Goal: Transaction & Acquisition: Obtain resource

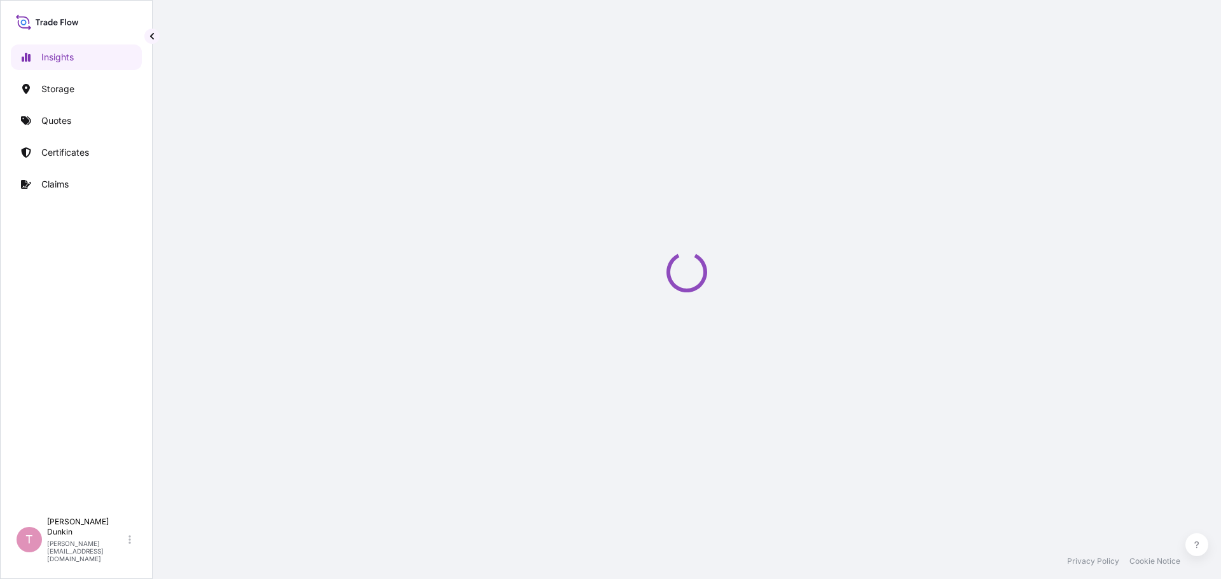
select select "2025"
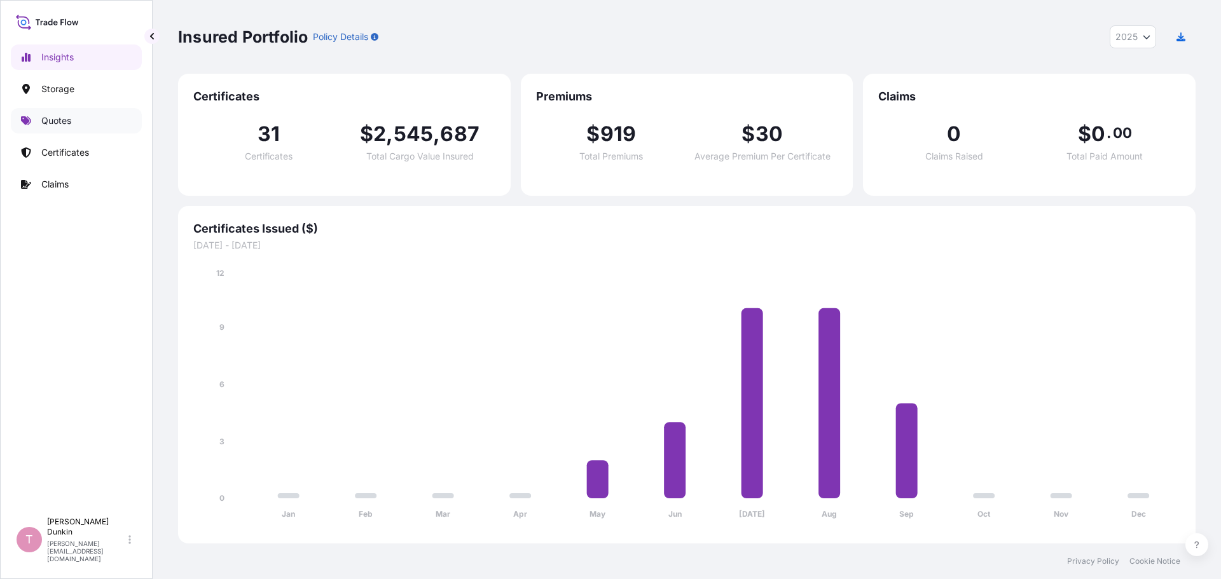
click at [54, 123] on p "Quotes" at bounding box center [56, 120] width 30 height 13
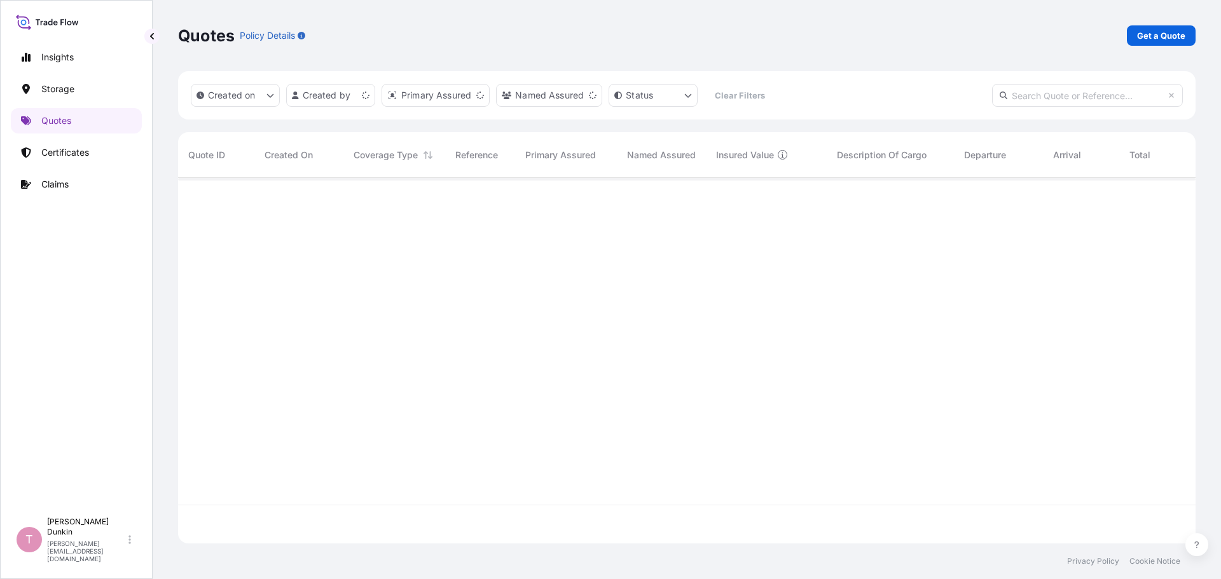
scroll to position [363, 1008]
click at [1155, 39] on p "Get a Quote" at bounding box center [1161, 35] width 48 height 13
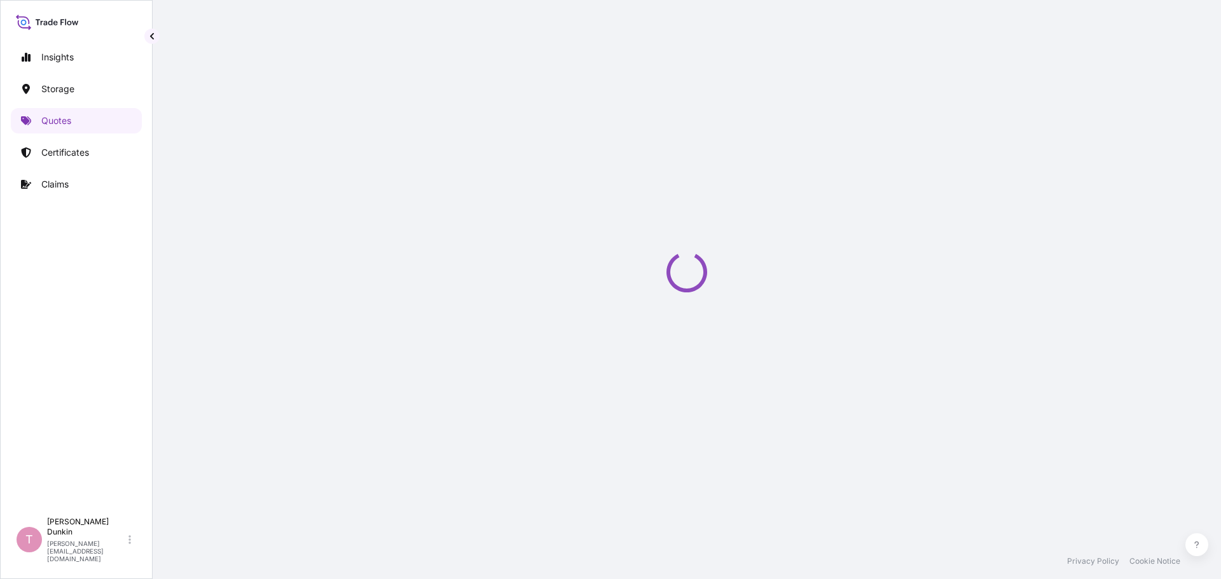
select select "Water"
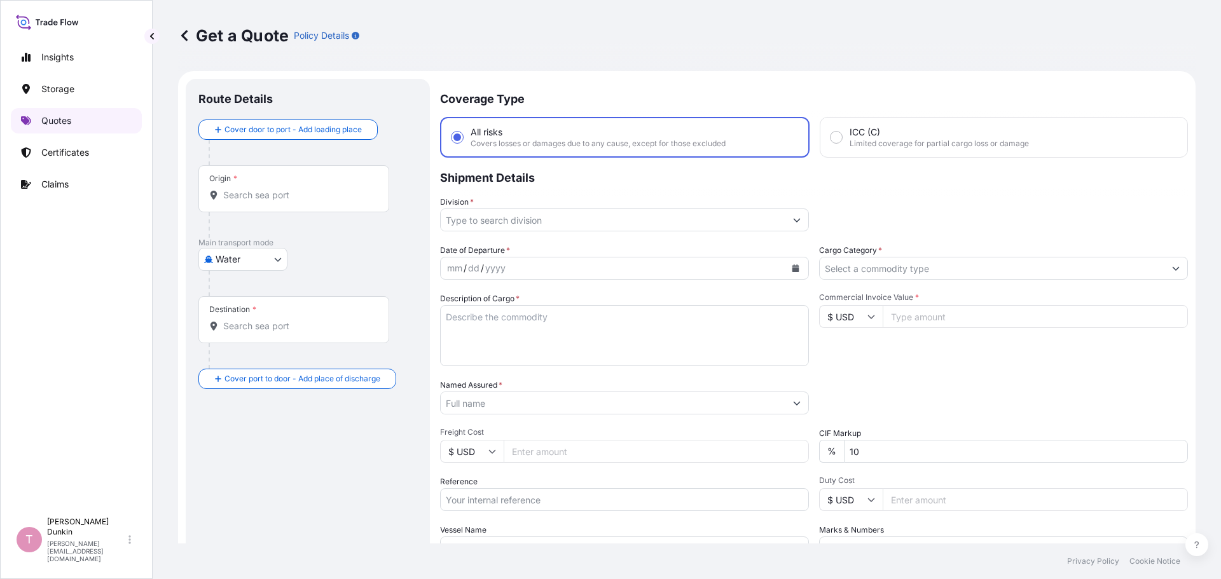
scroll to position [20, 0]
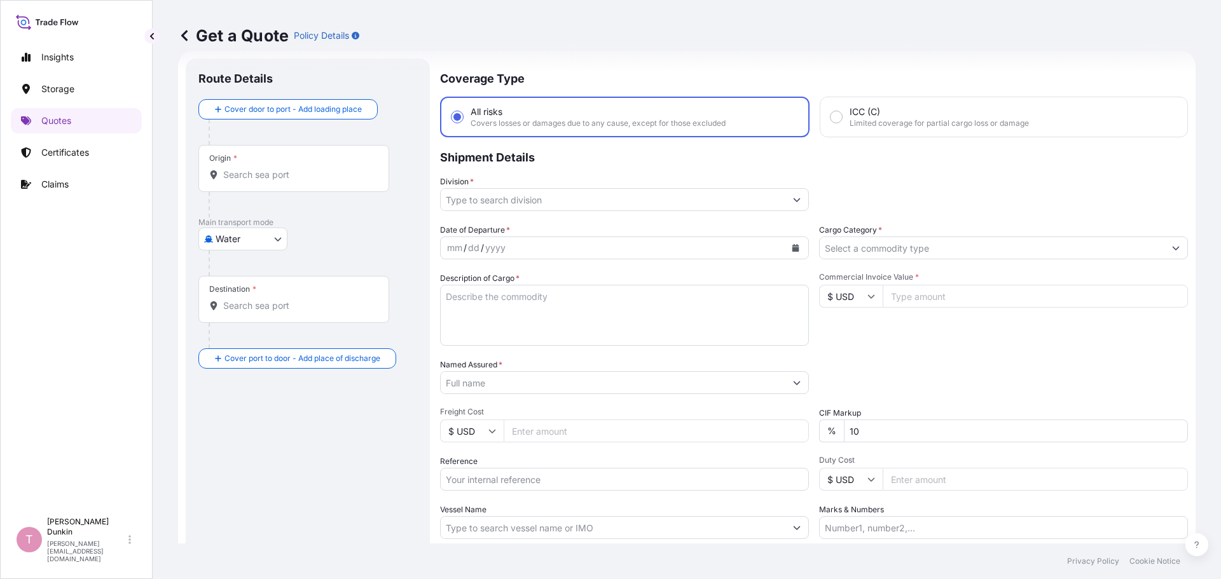
click at [795, 202] on icon "Show suggestions" at bounding box center [797, 200] width 8 height 8
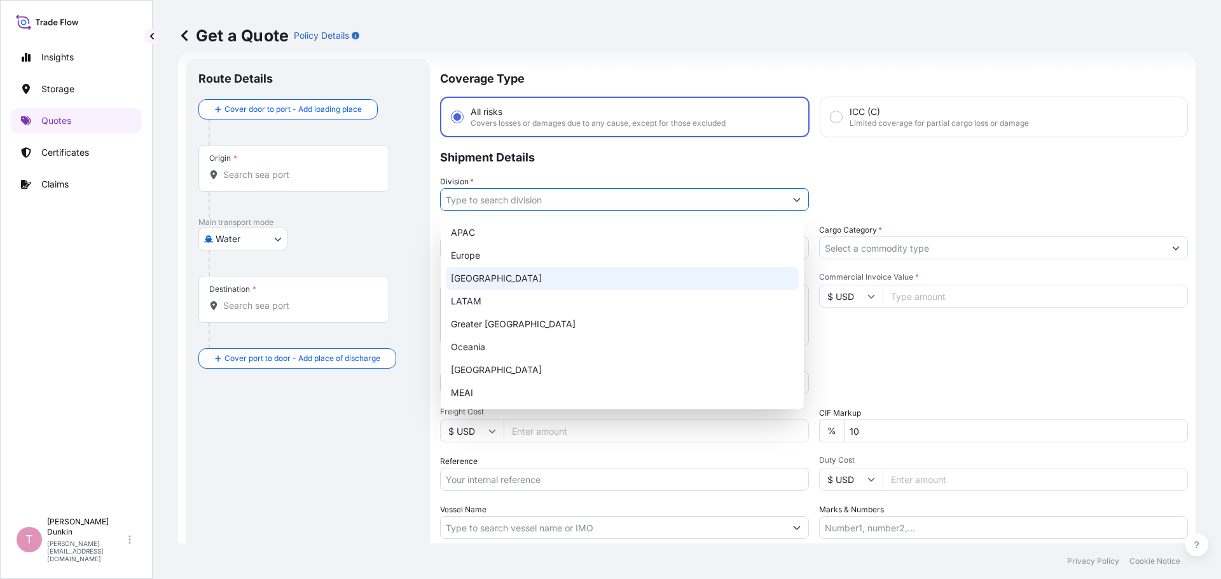
click at [478, 279] on div "[GEOGRAPHIC_DATA]" at bounding box center [622, 278] width 353 height 23
type input "[GEOGRAPHIC_DATA]"
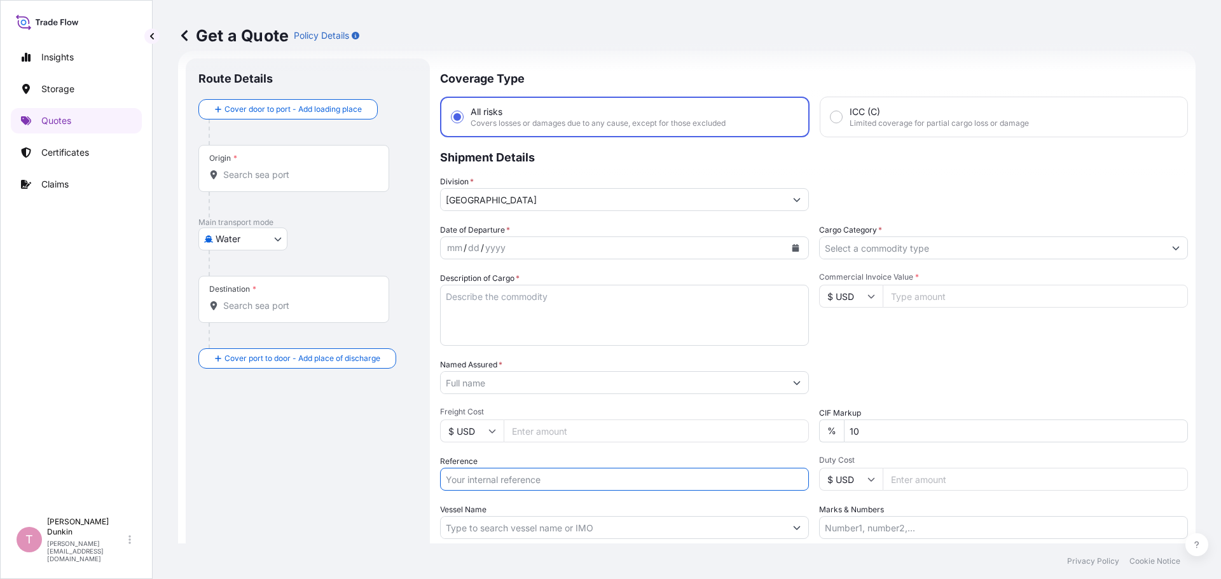
paste input "US10020831794"
type input "US10020831794"
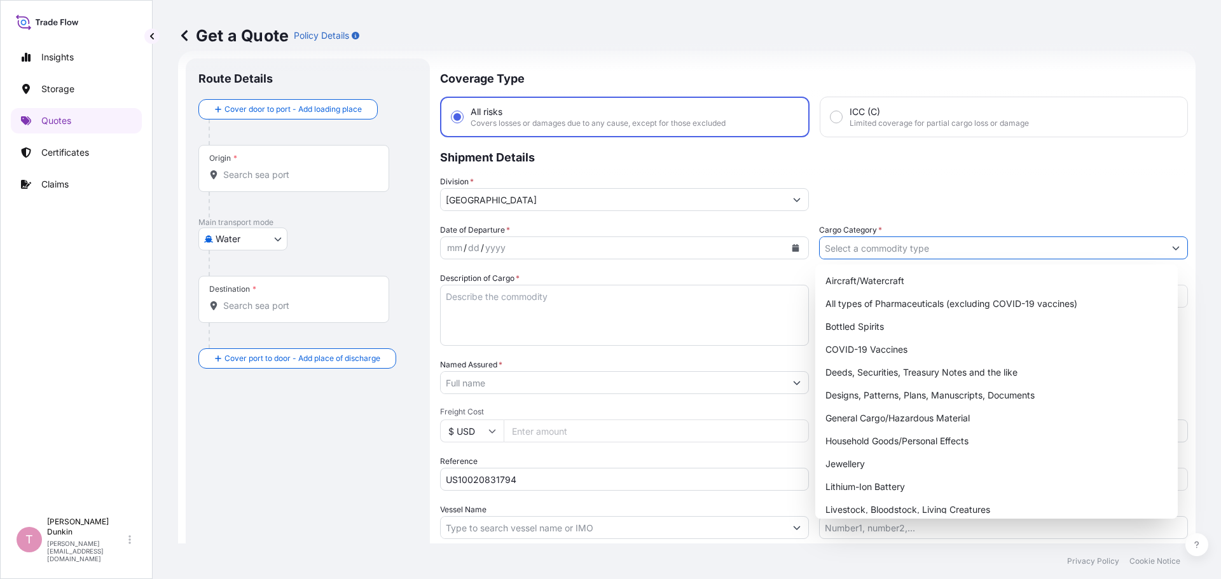
click at [1172, 249] on icon "Show suggestions" at bounding box center [1176, 248] width 8 height 8
click at [857, 421] on div "General Cargo/Hazardous Material" at bounding box center [996, 418] width 353 height 23
type input "General Cargo/Hazardous Material"
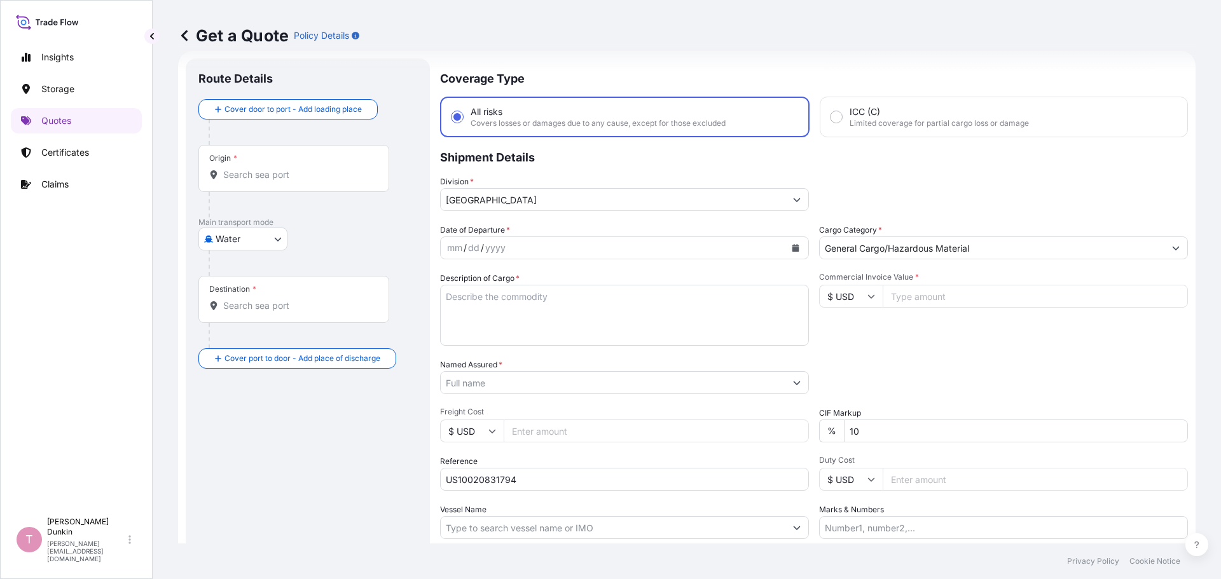
click at [792, 246] on icon "Calendar" at bounding box center [795, 248] width 7 height 8
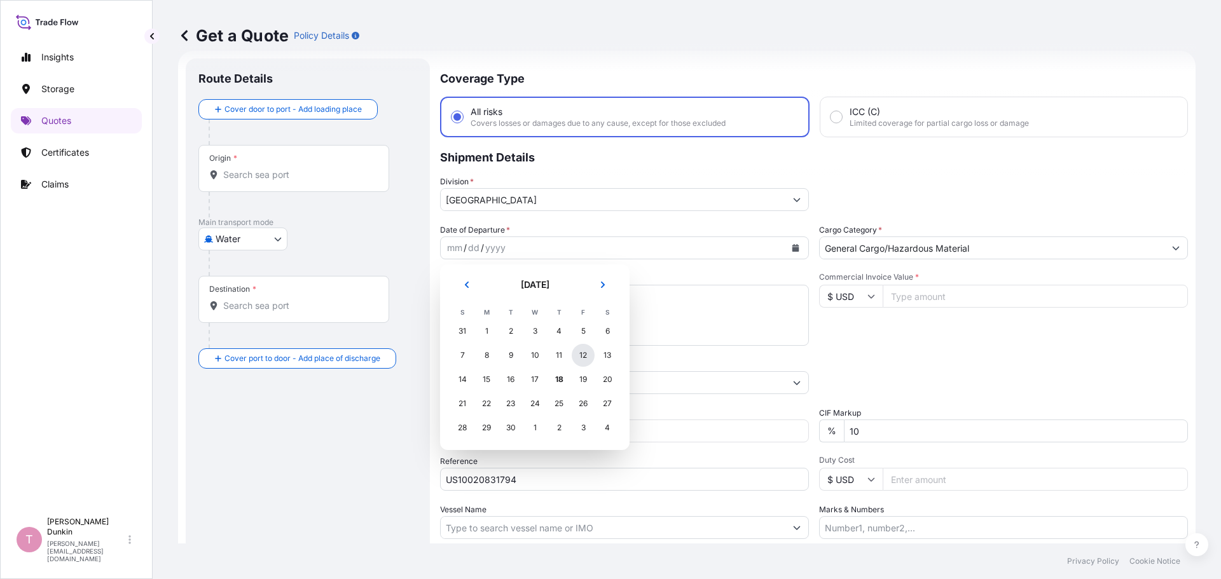
click at [579, 356] on div "12" at bounding box center [583, 355] width 23 height 23
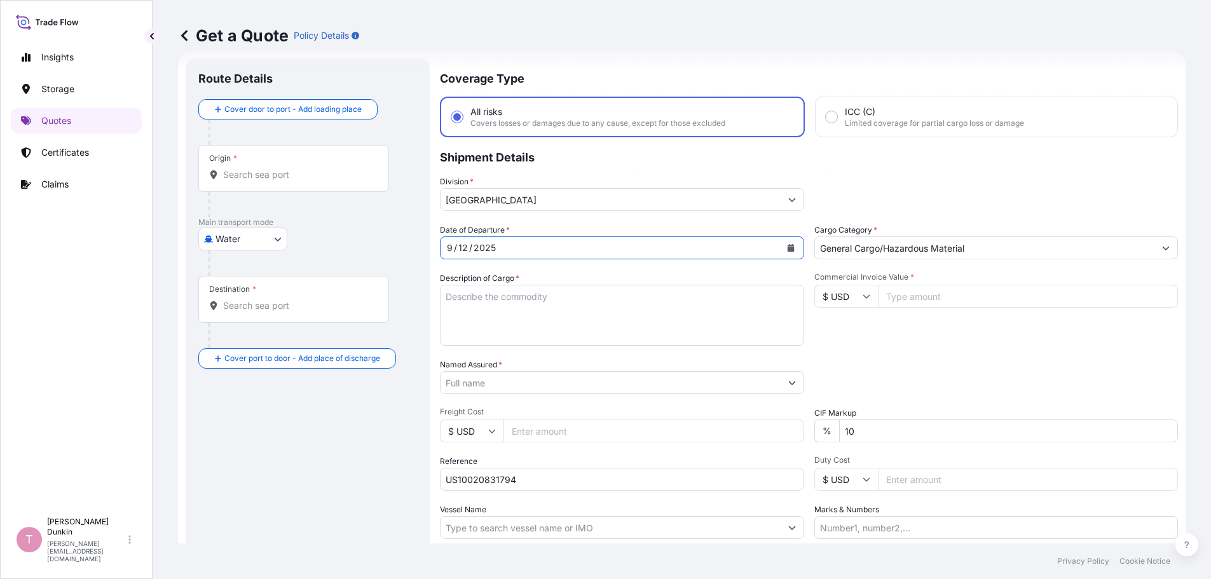
click at [483, 377] on input "Named Assured *" at bounding box center [611, 382] width 340 height 23
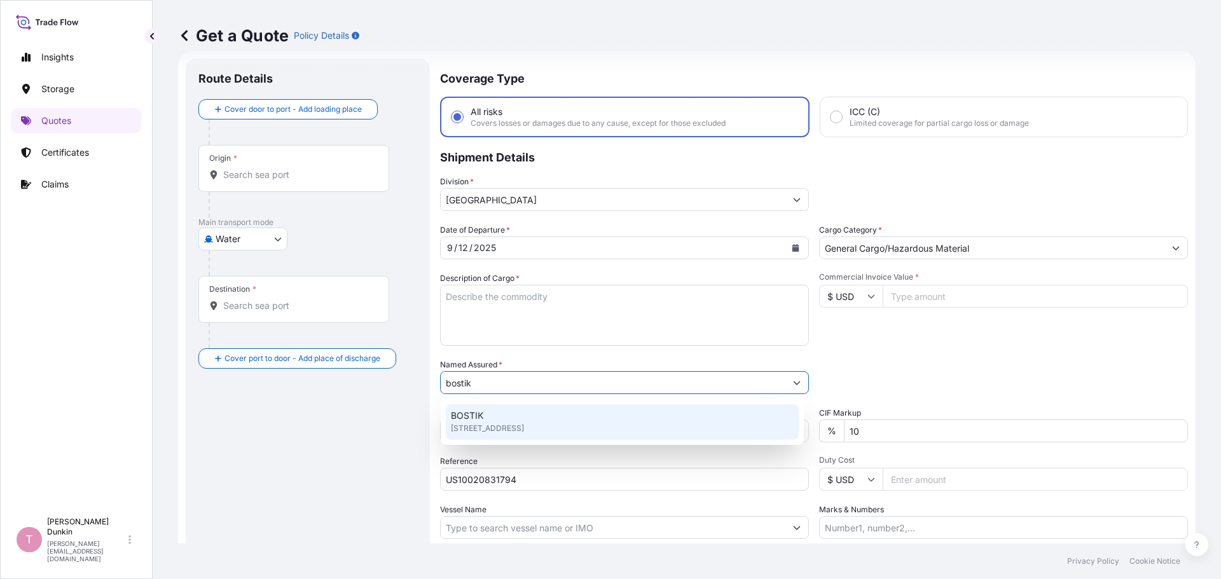
click at [467, 416] on span "BOSTIK" at bounding box center [467, 415] width 32 height 13
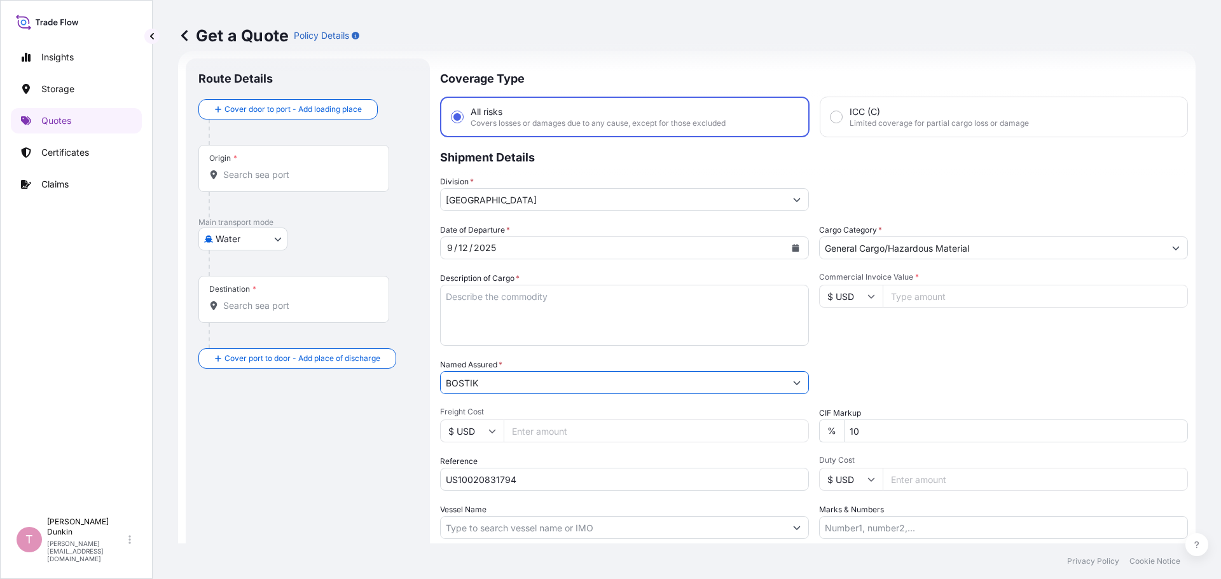
type input "BOSTIK"
click at [465, 296] on textarea "Description of Cargo *" at bounding box center [624, 315] width 369 height 61
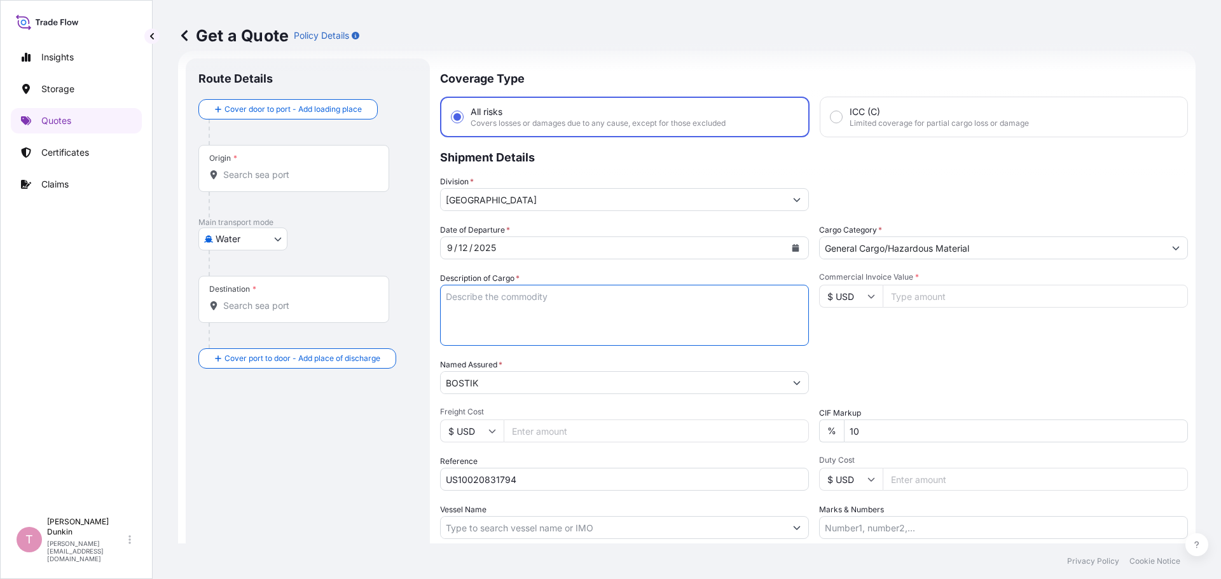
paste textarea "34"
click at [480, 296] on textarea "34" at bounding box center [624, 315] width 369 height 61
paste textarea "DRUMS LOADED INTO 1 40' CONTAINER(S) AROSET 951014 ADH D181KG"
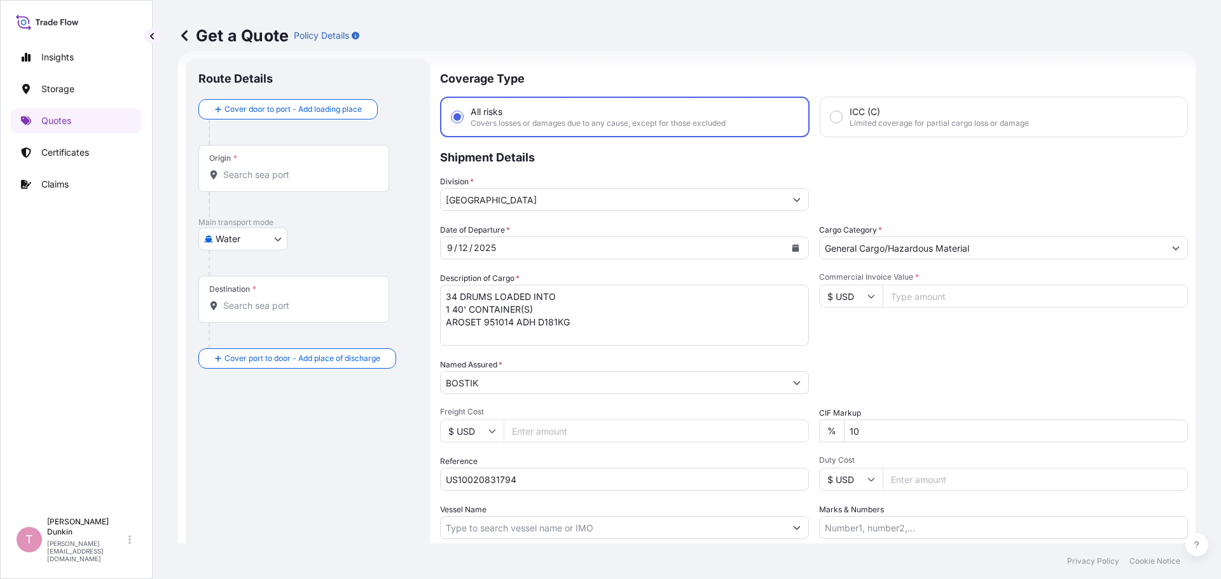
click at [608, 327] on textarea "34 DRUMS LOADED INTO 1 40' CONTAINER(S) AROSET 951014 ADH D181KG" at bounding box center [624, 315] width 369 height 61
paste textarea "UN1133 , ADHESIVES CONTAINING FLAMMABLE LIQUID (SOLVENT [MEDICAL_DATA], PETROLE…"
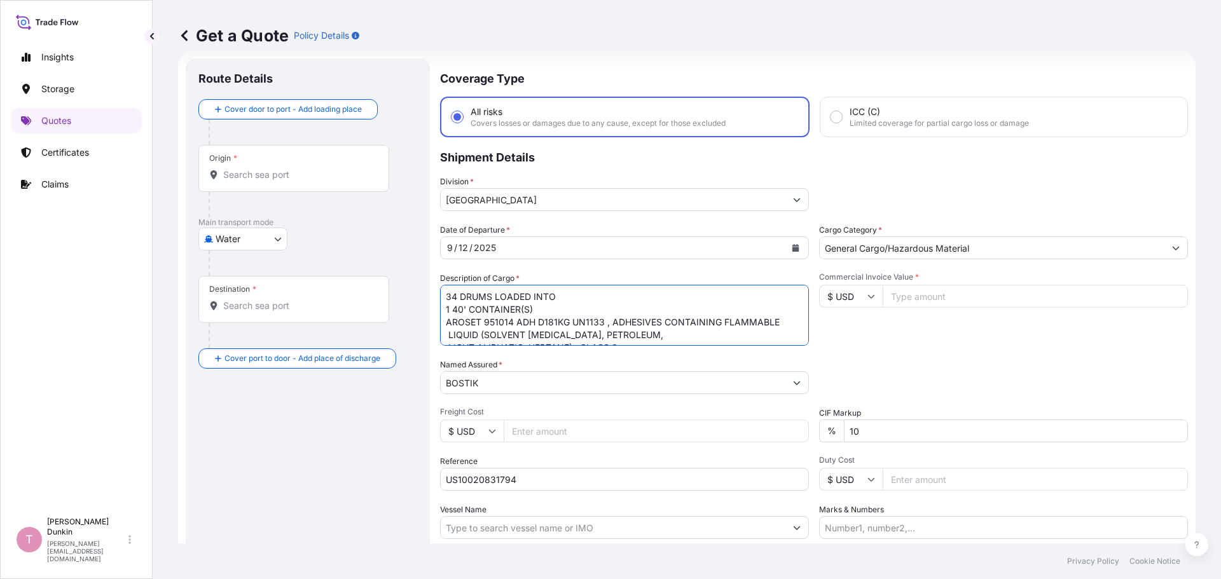
scroll to position [33, 0]
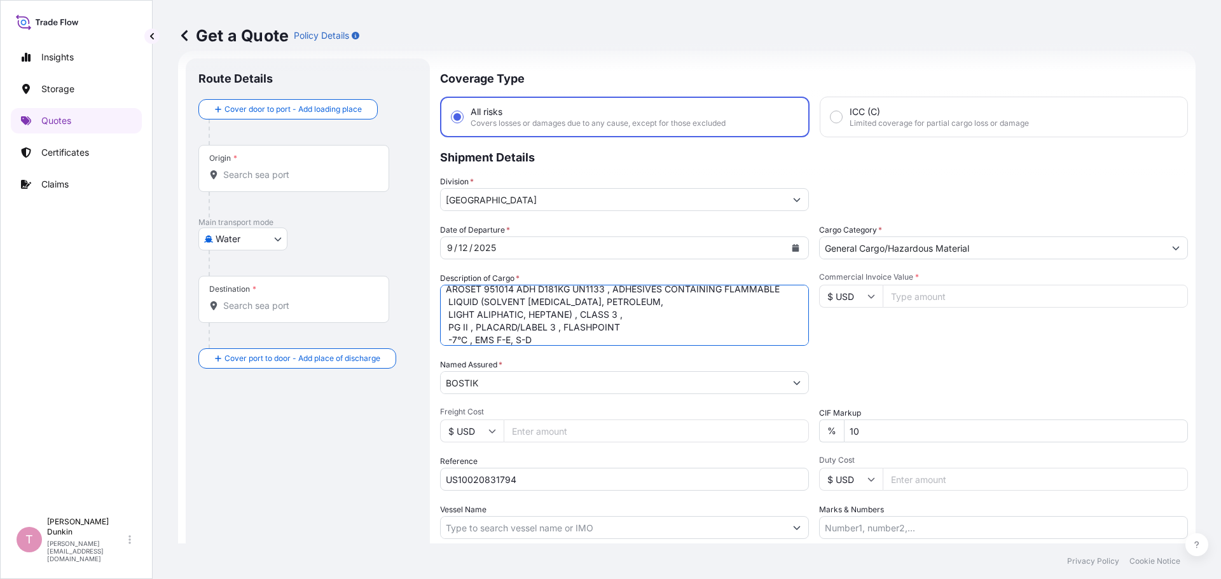
type textarea "34 DRUMS LOADED INTO 1 40' CONTAINER(S) AROSET 951014 ADH D181KG UN1133 , ADHES…"
click at [924, 298] on input "Commercial Invoice Value *" at bounding box center [1035, 296] width 305 height 23
paste input "31205.87"
type input "31205.87"
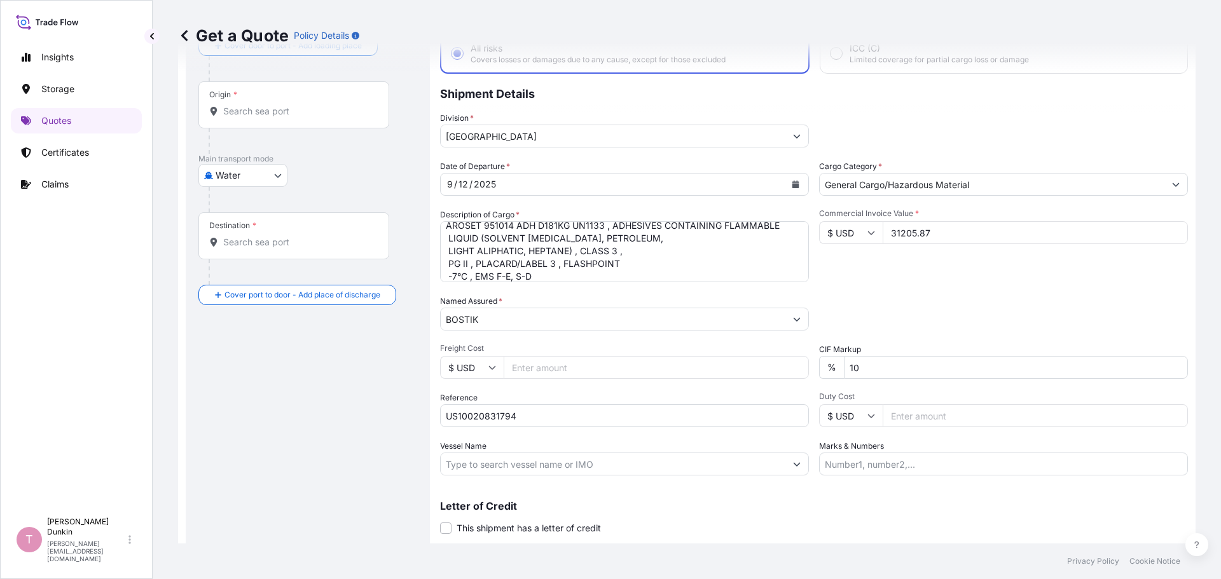
click at [470, 464] on input "Vessel Name" at bounding box center [613, 464] width 345 height 23
paste input "CMA CGM BIANCA"
click at [565, 460] on input "CMA CGM BIANCA V.#" at bounding box center [613, 464] width 345 height 23
paste input "0INKGE1MA"
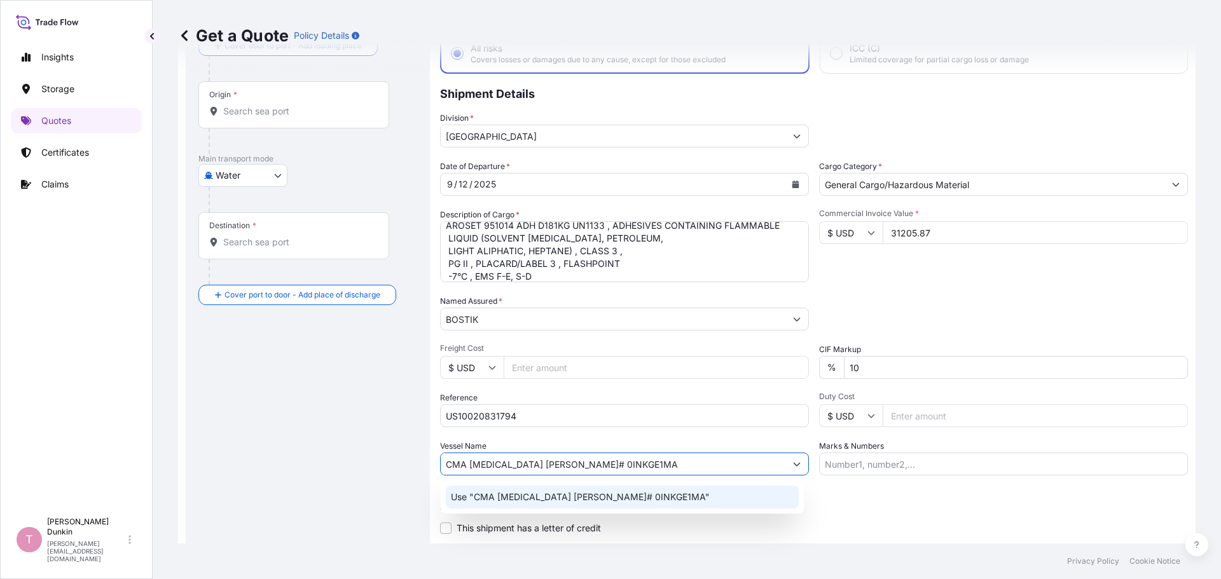
type input "CMA CGM BIANCA V.# 0INKGE1MA"
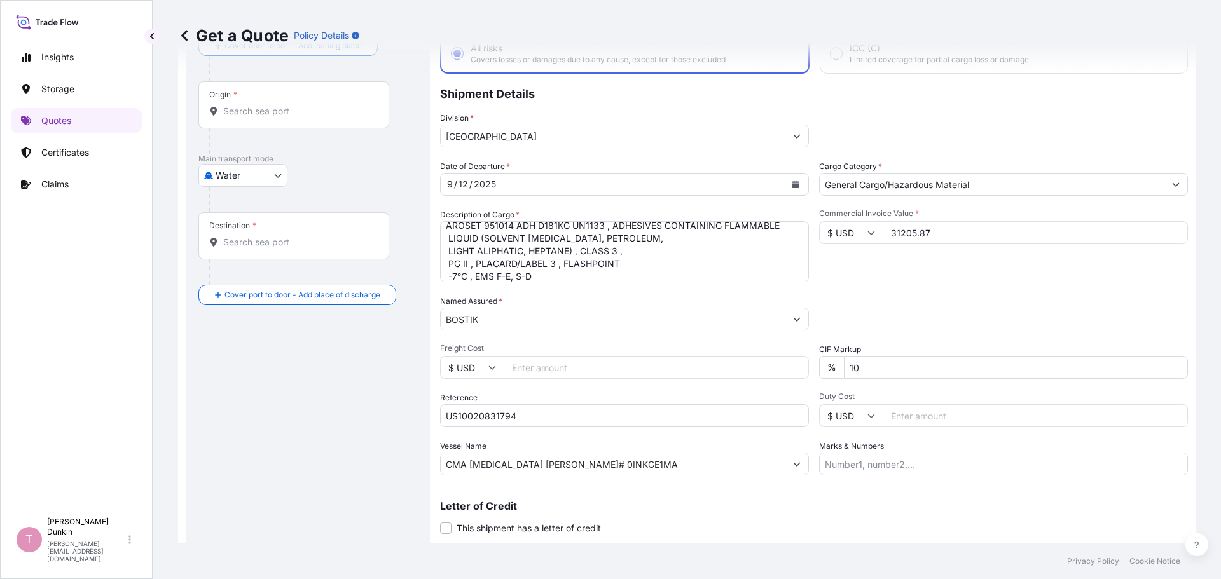
click at [254, 107] on input "Origin *" at bounding box center [298, 111] width 150 height 13
paste input "CALUMET CITY, IL"
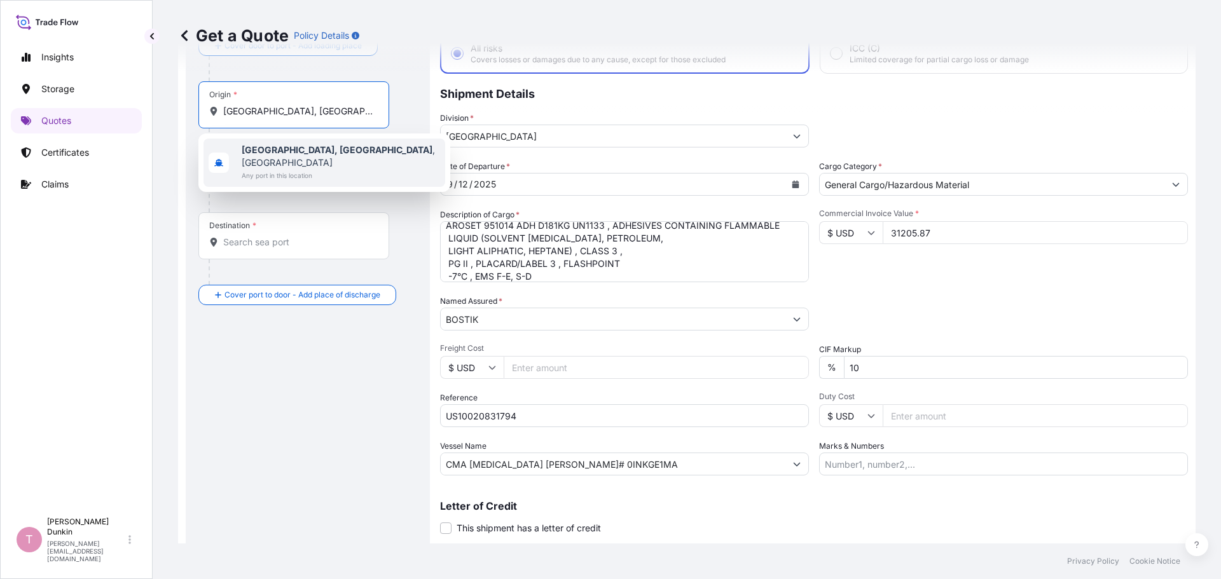
click at [272, 151] on b "Calumet City, IL" at bounding box center [337, 149] width 191 height 11
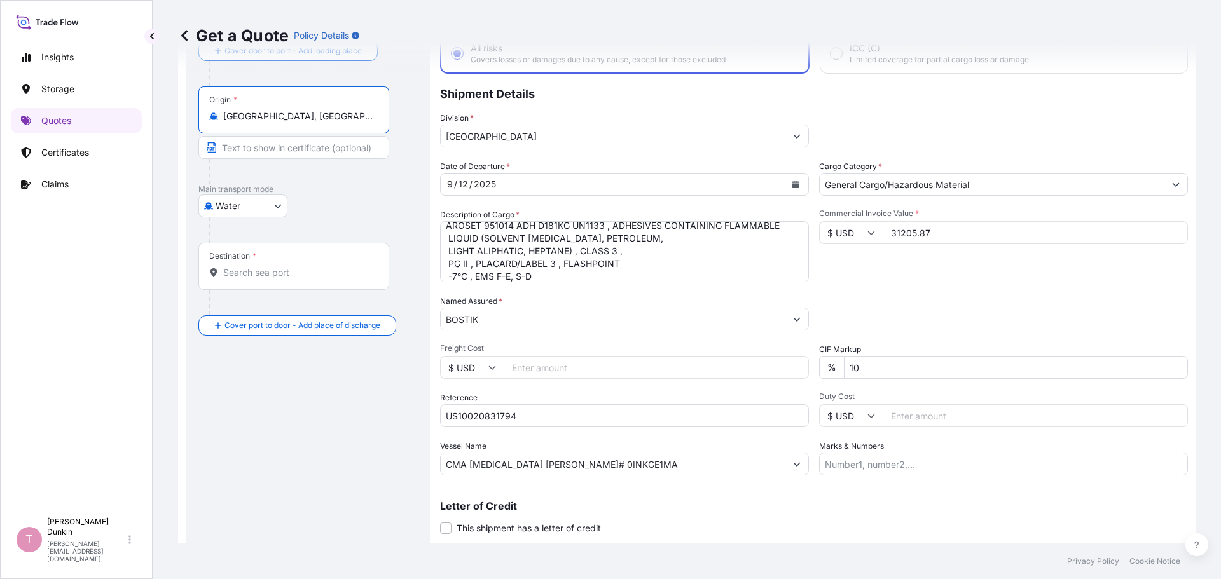
type input "Calumet City, IL, USA"
click at [245, 271] on input "Destination *" at bounding box center [298, 272] width 150 height 13
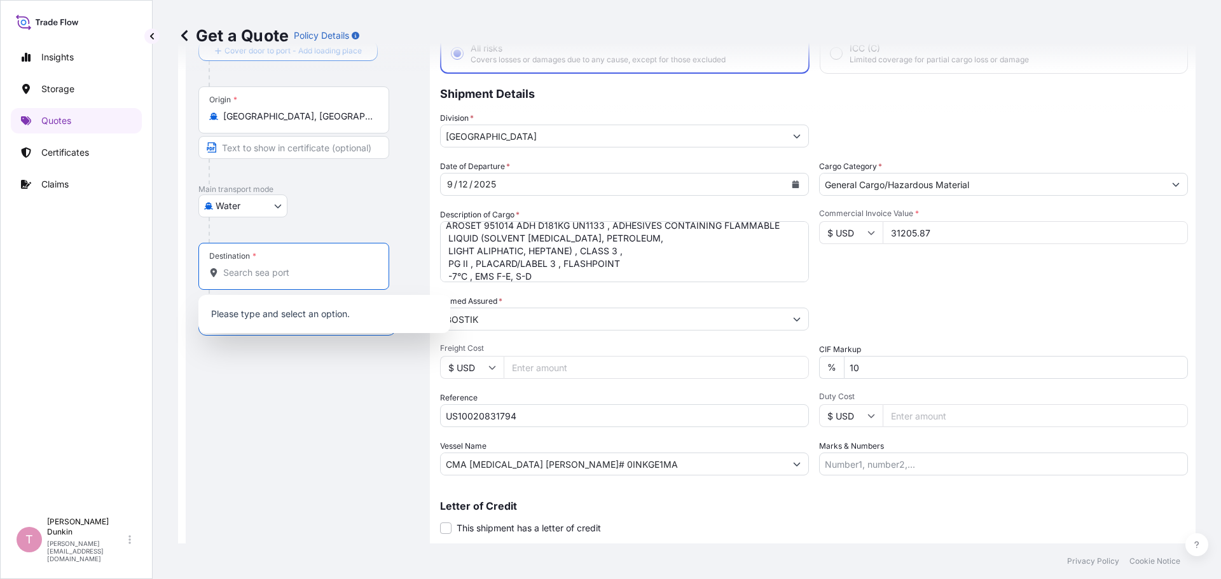
paste input "NHAVA SHEVA, INDIA"
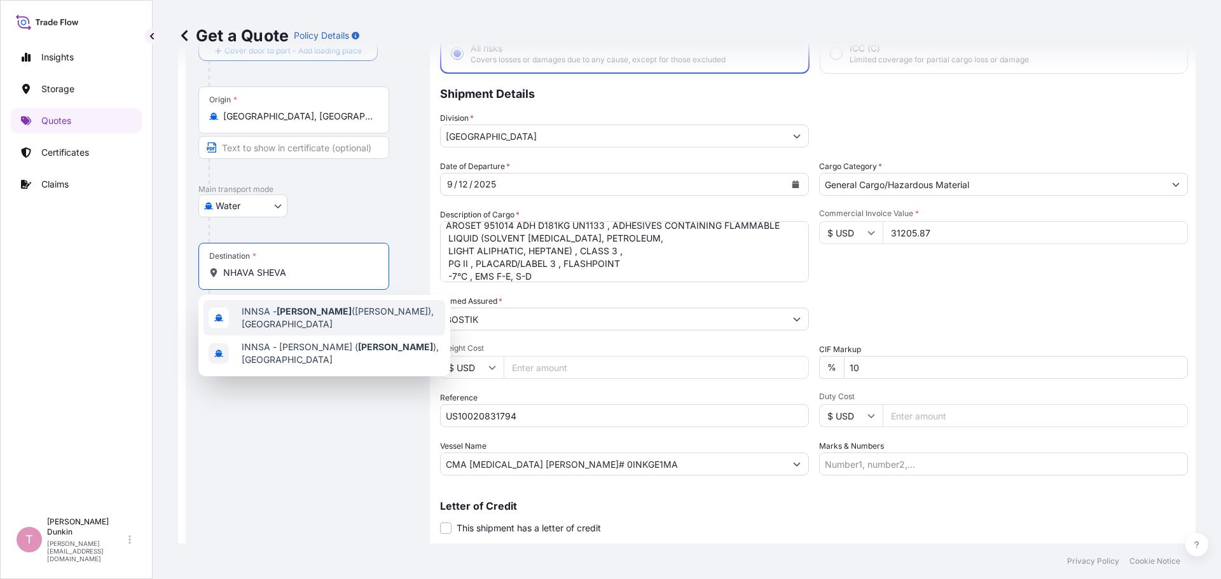
click at [256, 312] on span "INNSA - Nhava Sheva (Jawaharlal Nehru), India" at bounding box center [341, 317] width 198 height 25
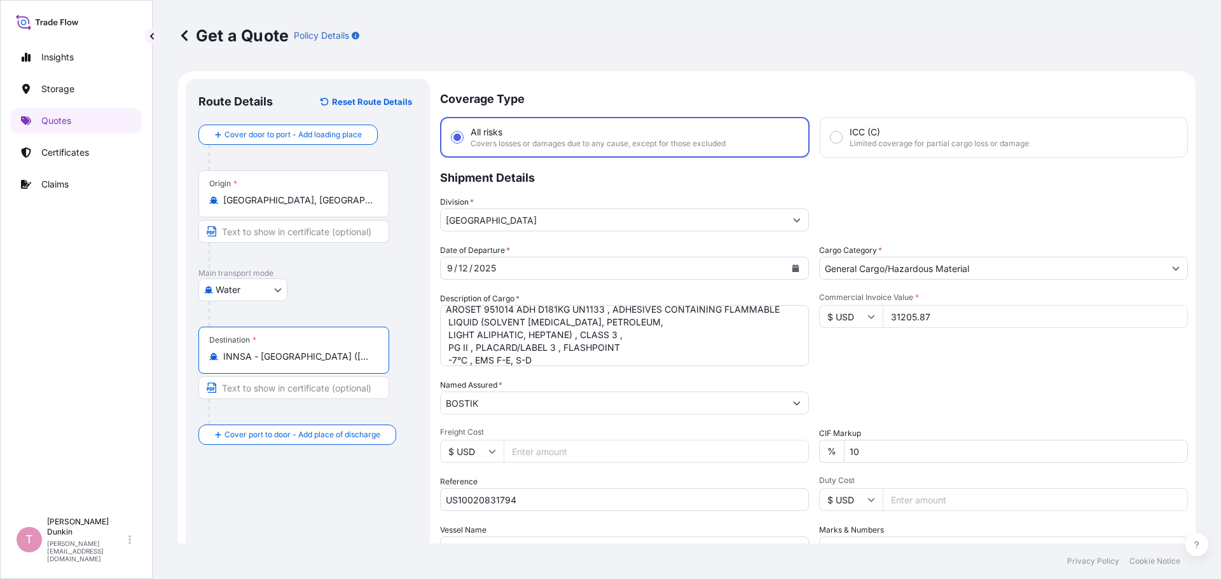
scroll to position [118, 0]
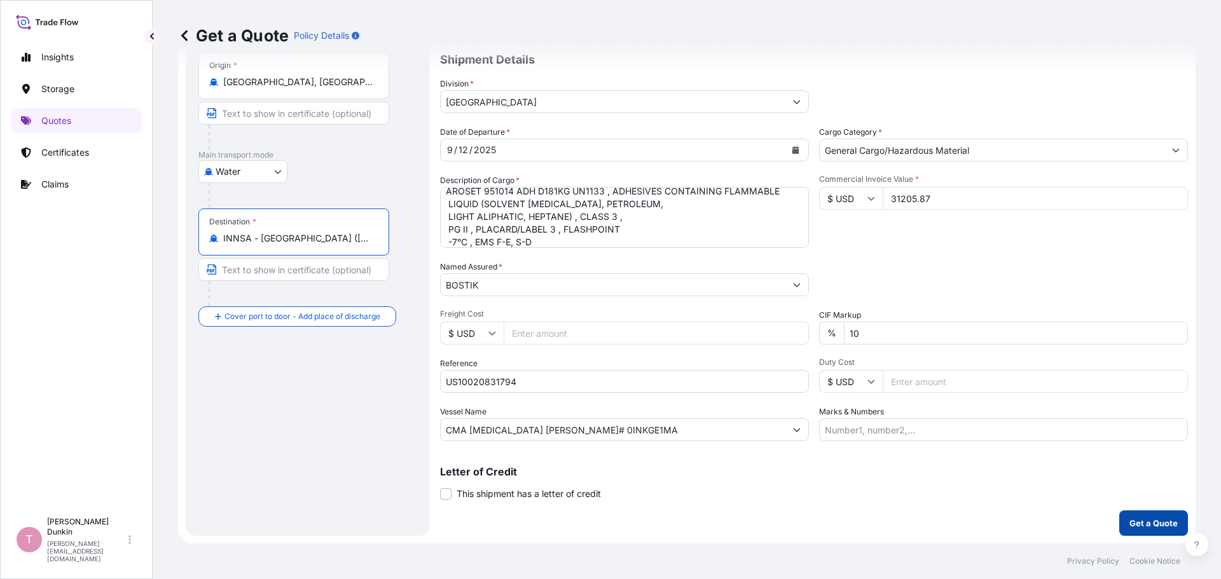
type input "INNSA - Nhava Sheva (Jawaharlal Nehru), India"
click at [1142, 526] on p "Get a Quote" at bounding box center [1153, 523] width 48 height 13
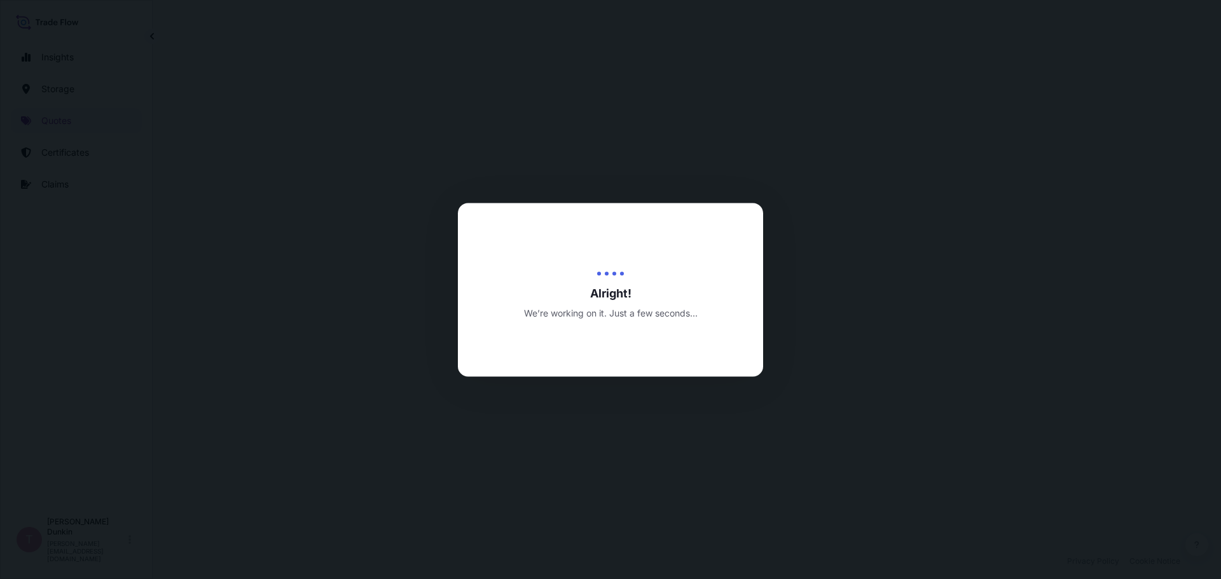
select select "Water"
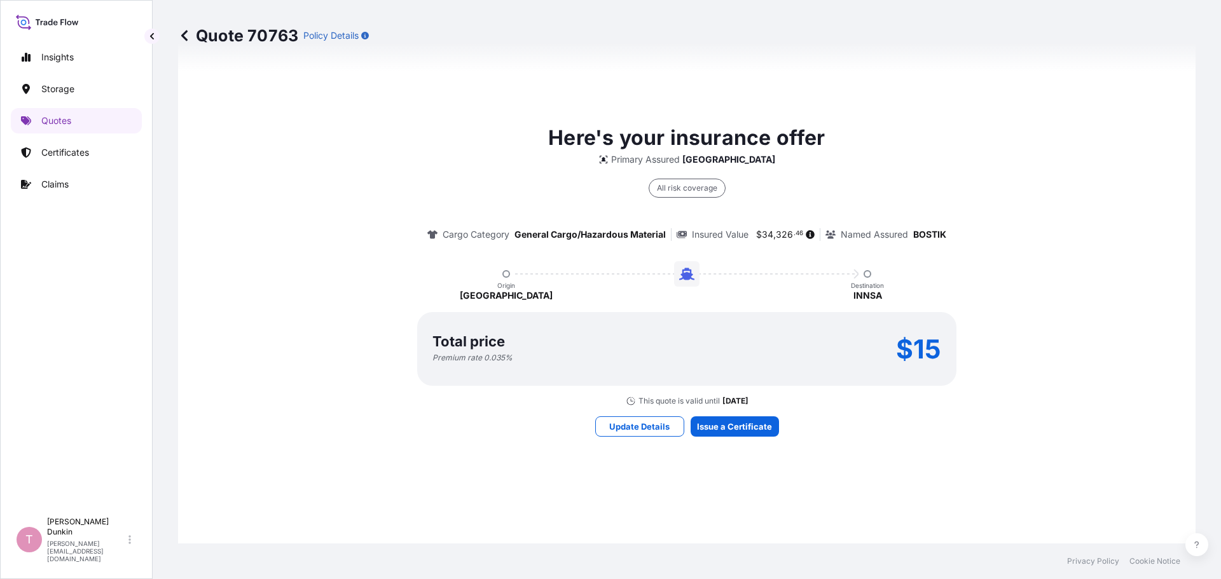
scroll to position [993, 0]
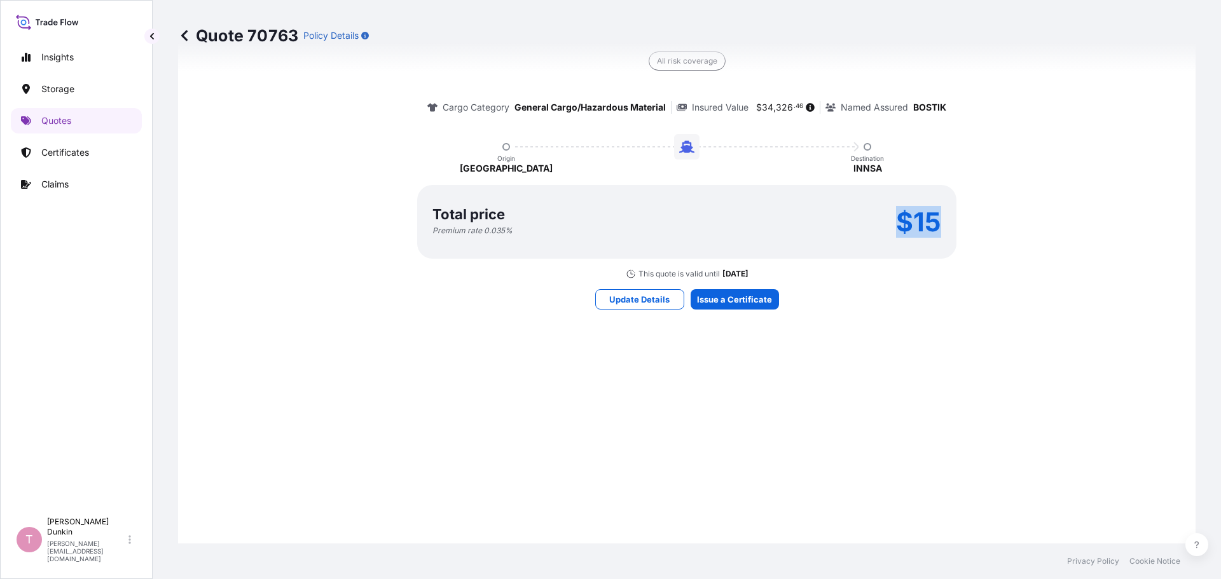
drag, startPoint x: 888, startPoint y: 219, endPoint x: 936, endPoint y: 226, distance: 48.7
click at [936, 226] on div "Total price Premium rate 0.035 % $15" at bounding box center [686, 222] width 509 height 28
copy p "$15"
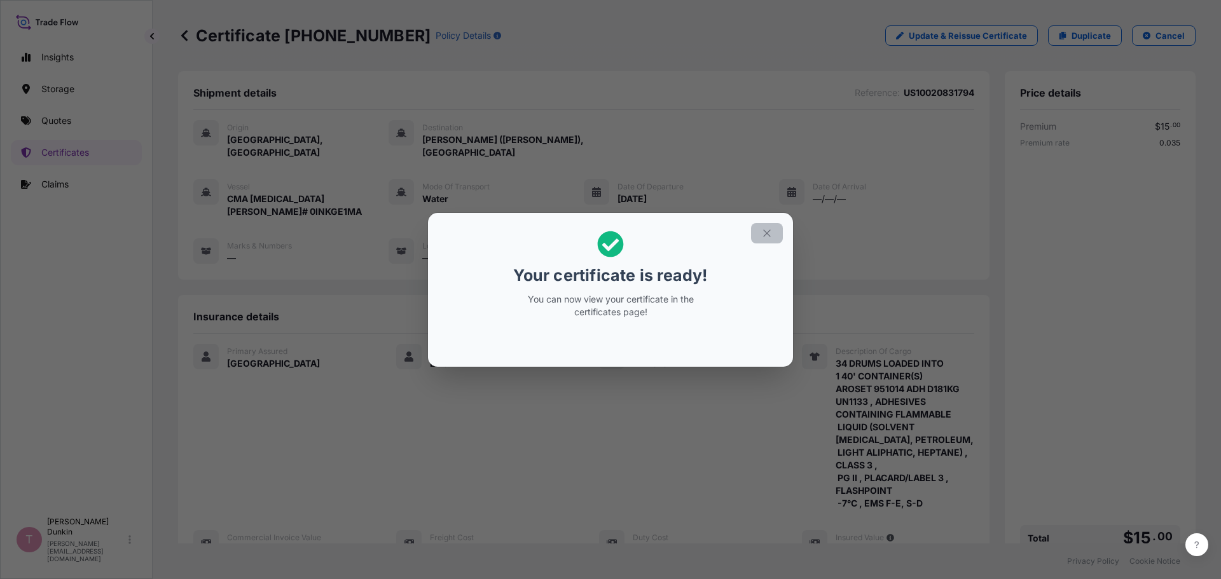
click at [763, 231] on icon "button" at bounding box center [766, 233] width 11 height 11
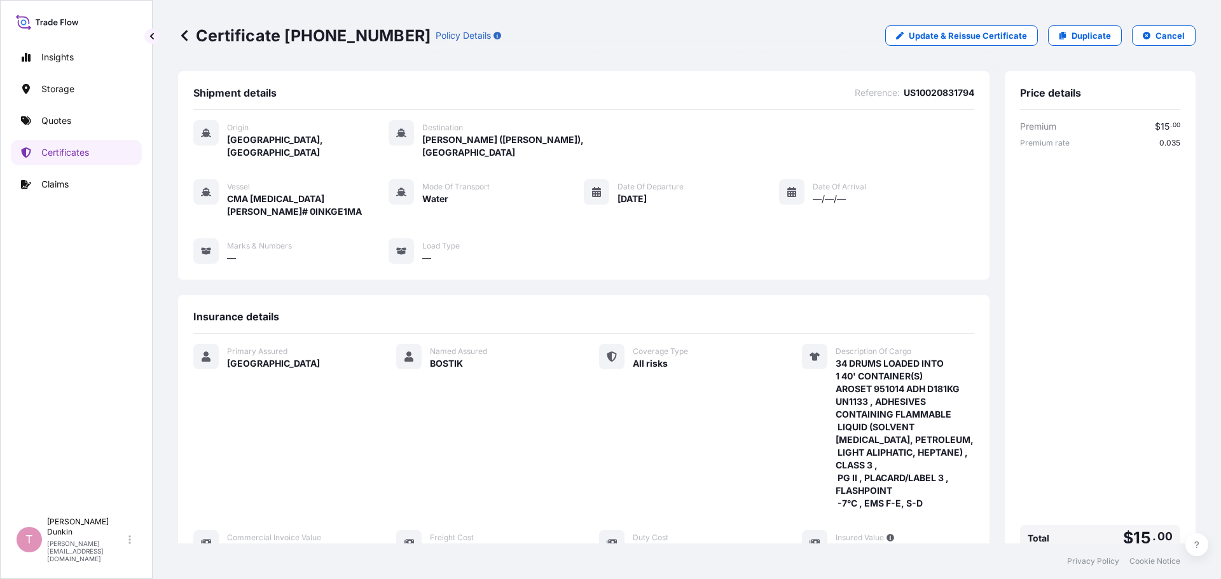
scroll to position [229, 0]
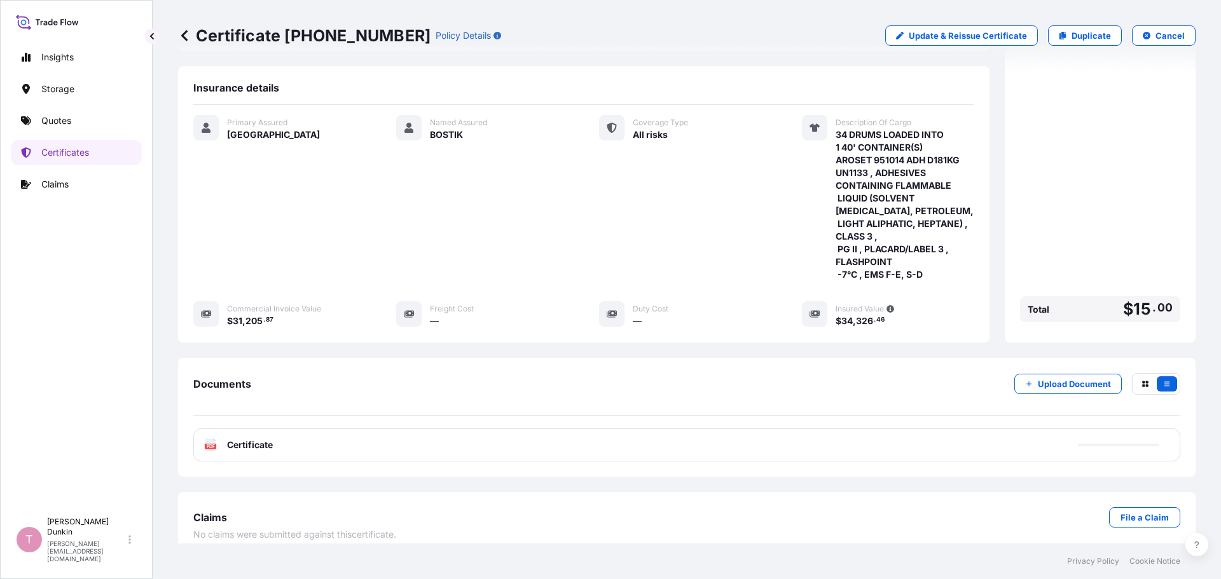
click at [208, 439] on icon at bounding box center [210, 445] width 11 height 13
click at [209, 444] on text "PDF" at bounding box center [211, 446] width 8 height 4
